Goal: Information Seeking & Learning: Learn about a topic

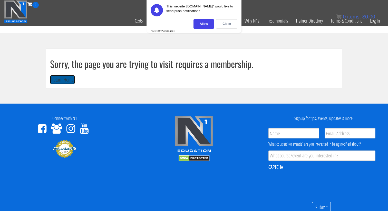
click at [66, 81] on button "Return Home" at bounding box center [62, 80] width 25 height 10
click at [228, 25] on div "Close" at bounding box center [226, 24] width 21 height 10
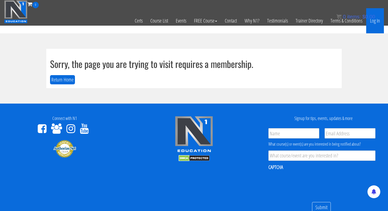
click at [378, 21] on link "Log In" at bounding box center [375, 20] width 18 height 25
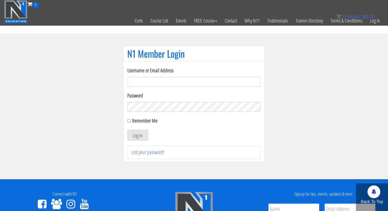
paste input "kontakt-kbfitness@outlookdk"
click at [172, 82] on input "kontakt-kbfitness@outlookdk" at bounding box center [194, 82] width 134 height 10
type input "kontakt-kbfitness@outlook.dk"
click at [136, 135] on button "Log In" at bounding box center [137, 135] width 21 height 11
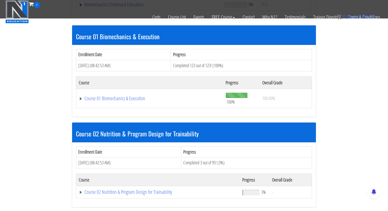
scroll to position [137, 0]
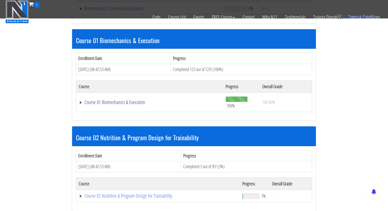
click at [119, 11] on link "Course 01 Biomechanics & Execution" at bounding box center [149, 8] width 140 height 5
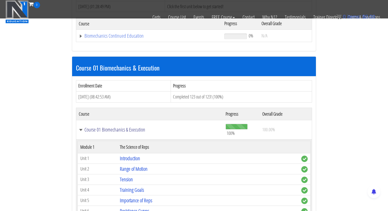
scroll to position [111, 0]
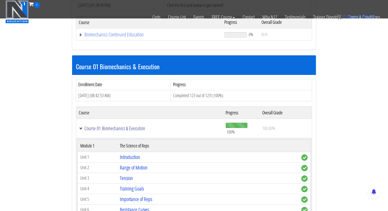
click at [82, 130] on link "Course 01 Biomechanics & Execution" at bounding box center [150, 128] width 142 height 5
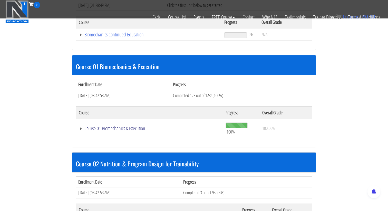
click at [130, 37] on link "Course 01 Biomechanics & Execution" at bounding box center [149, 34] width 140 height 5
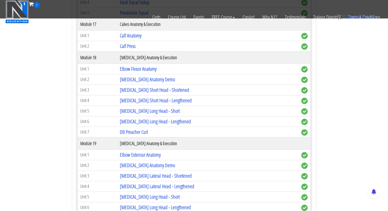
scroll to position [1466, 0]
